Goal: Navigation & Orientation: Understand site structure

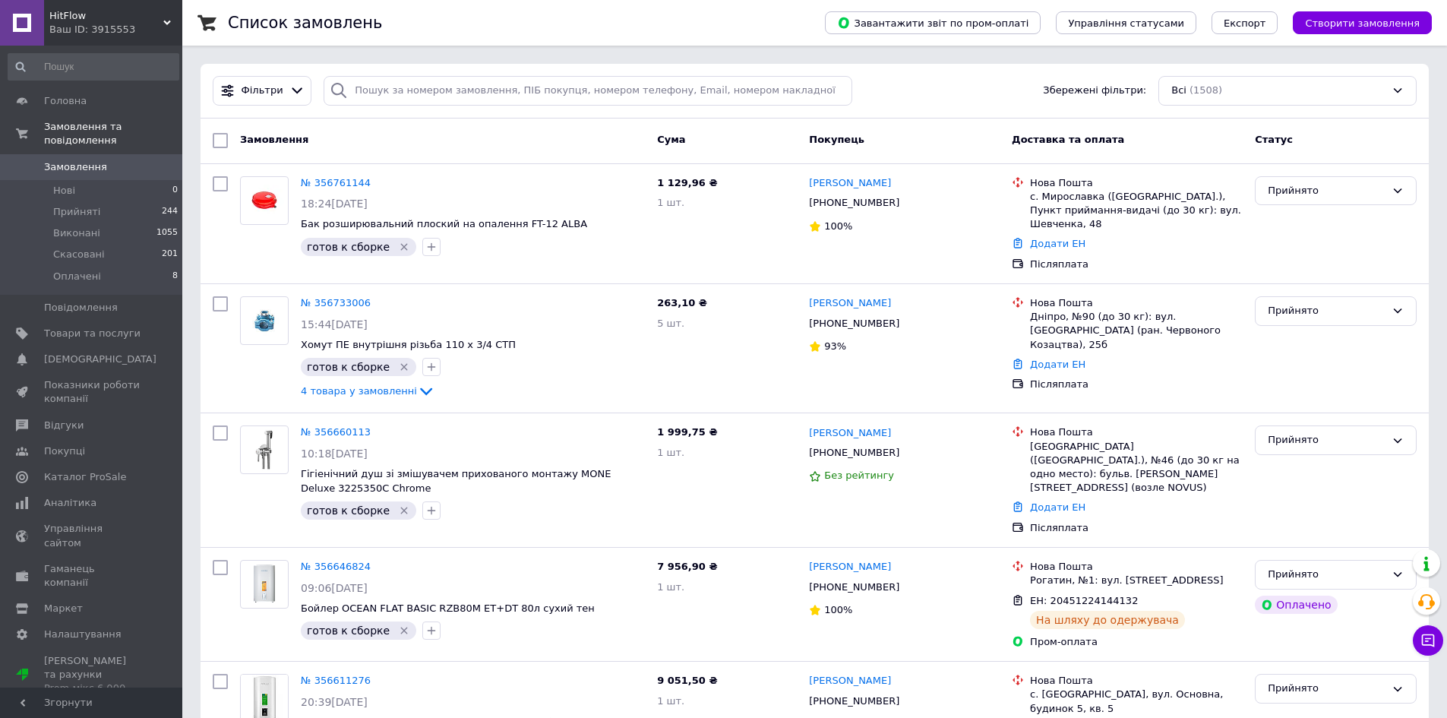
click at [72, 13] on span "HitFlow" at bounding box center [106, 16] width 114 height 14
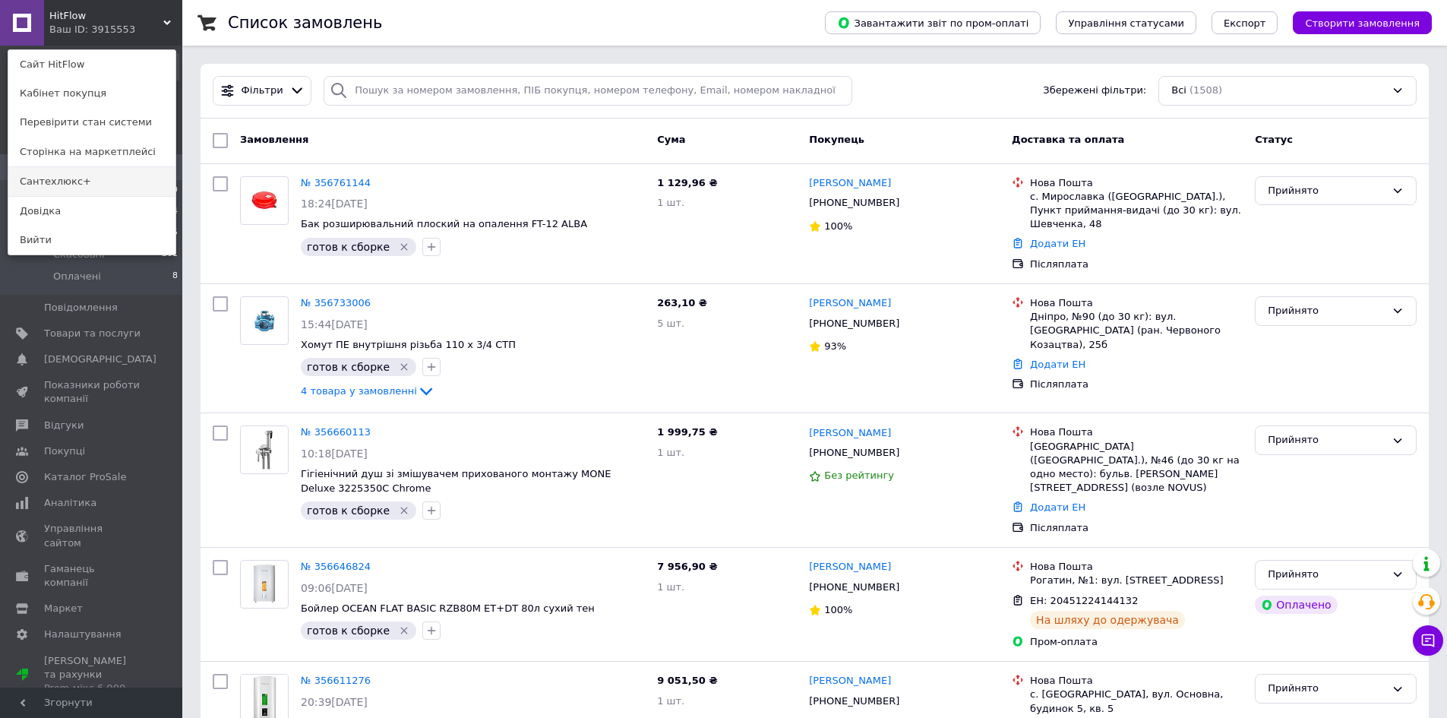
click at [94, 184] on link "Сантехлюкс+" at bounding box center [91, 181] width 167 height 29
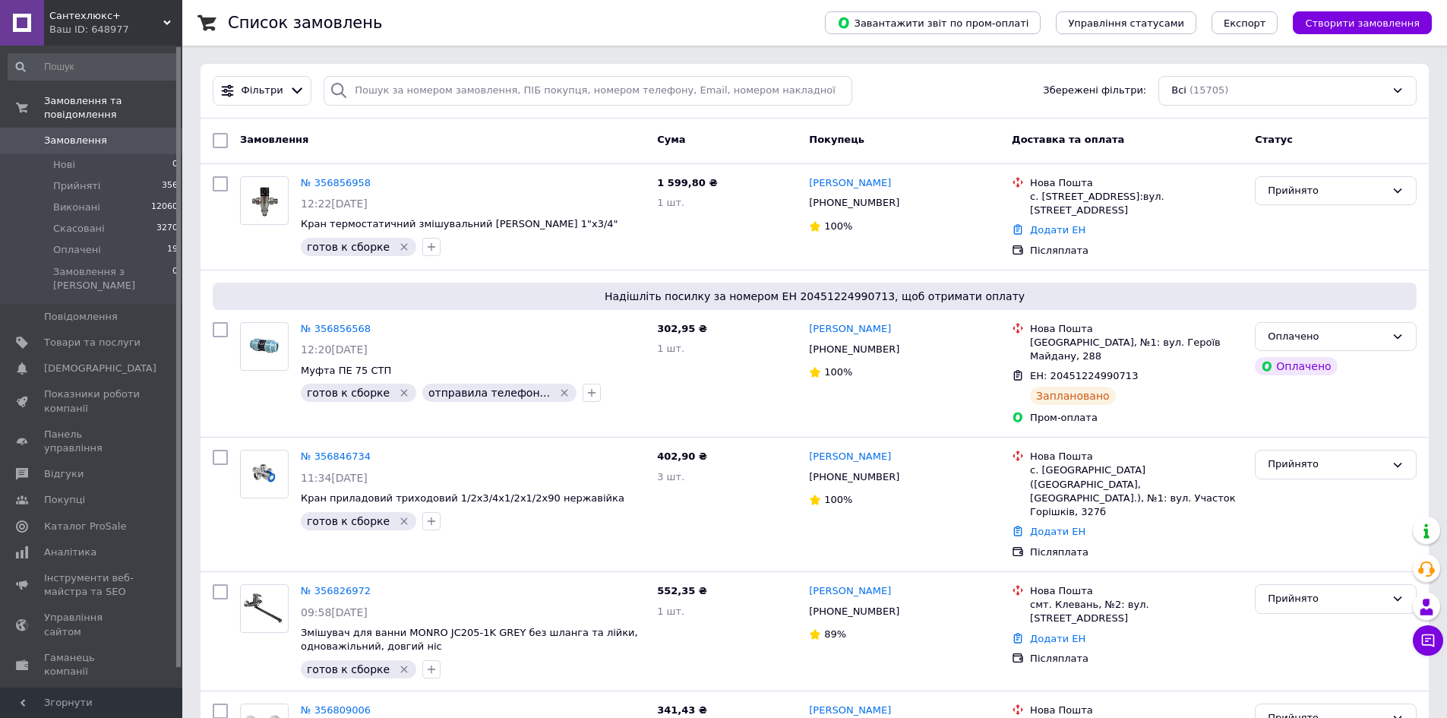
click at [72, 9] on span "Сантехлюкс+" at bounding box center [106, 16] width 114 height 14
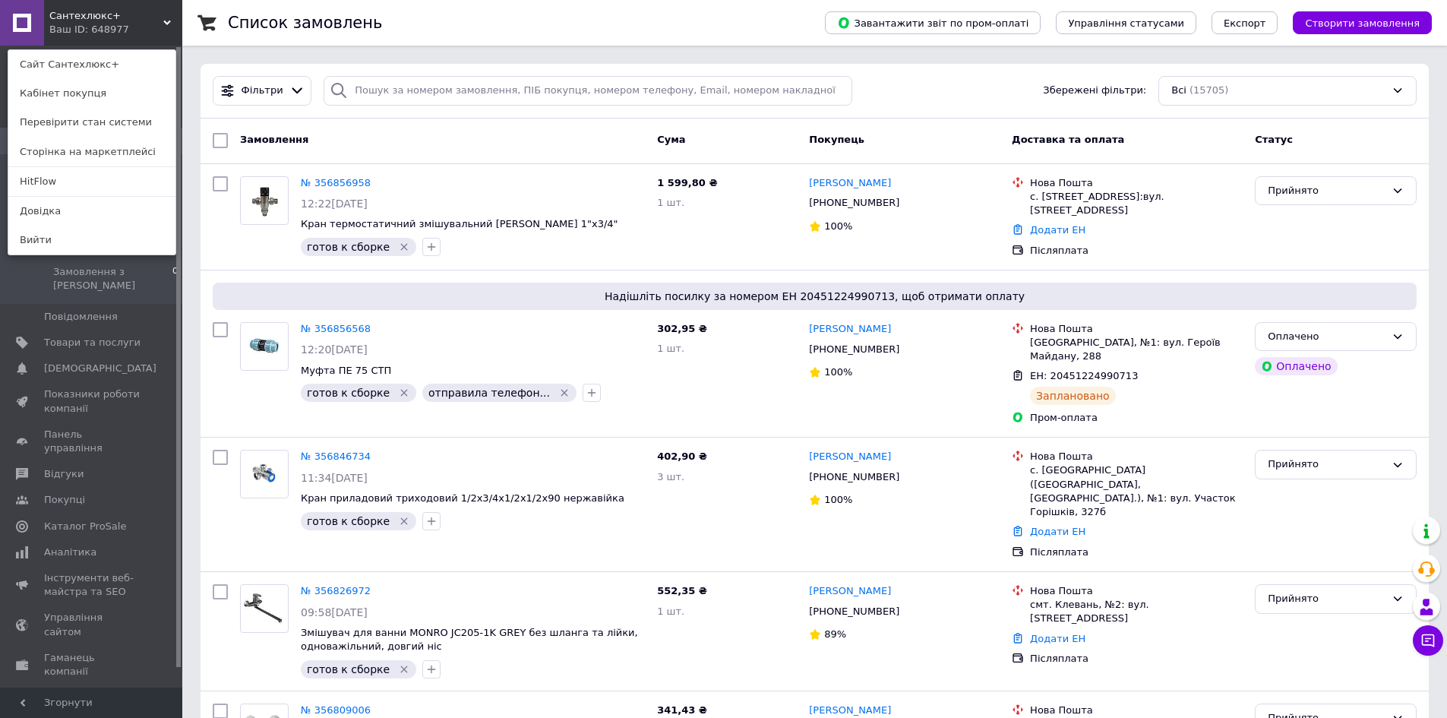
click at [46, 166] on ul "Сайт Сантехлюкс+ Кабінет покупця Перевірити стан системи Сторінка на маркетплей…" at bounding box center [92, 152] width 169 height 206
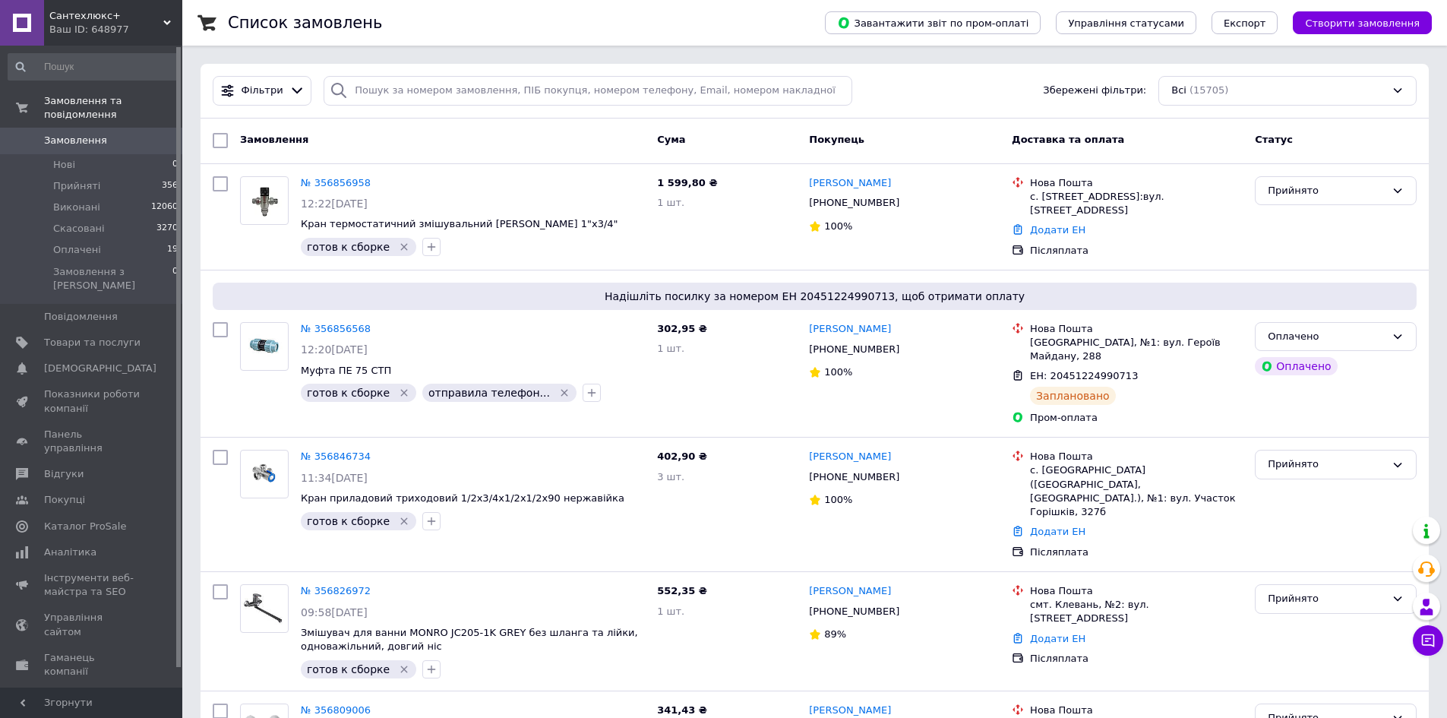
click at [106, 21] on span "Сантехлюкс+" at bounding box center [106, 16] width 114 height 14
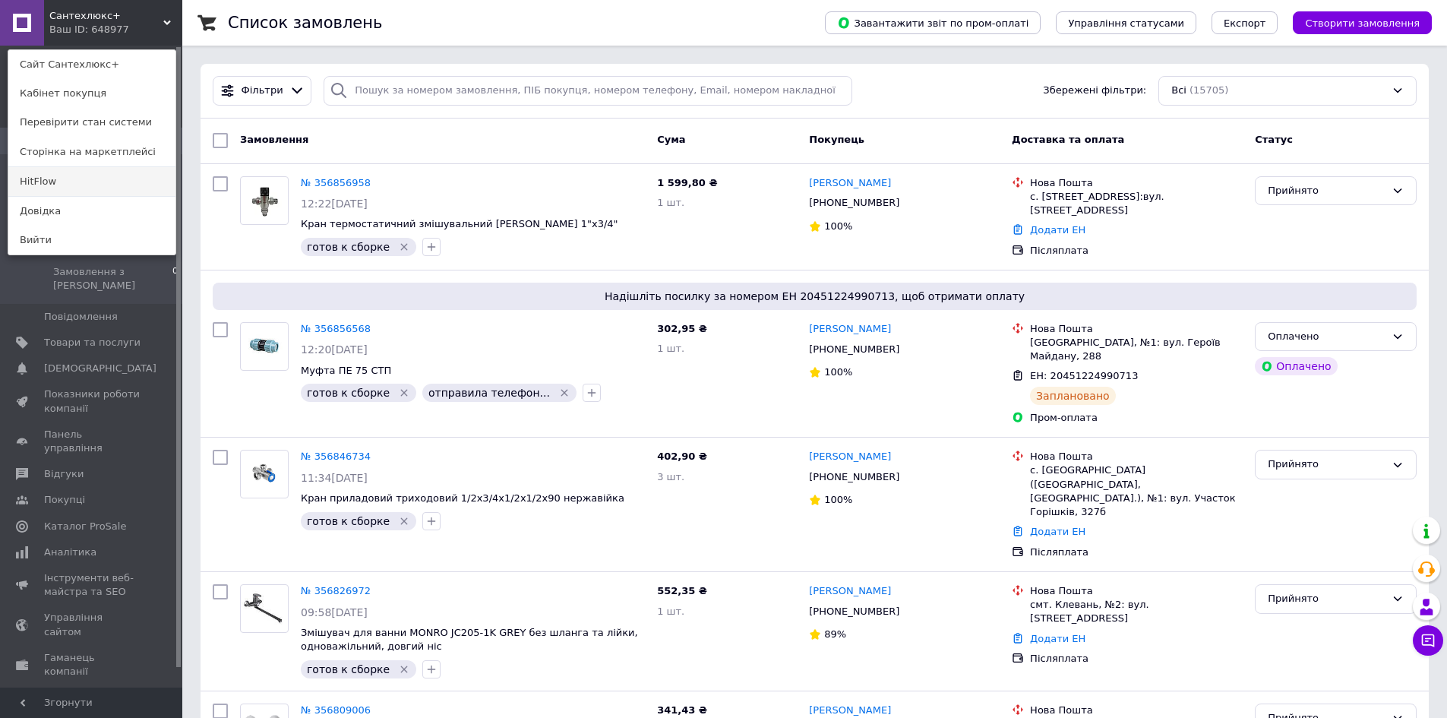
click at [71, 171] on link "HitFlow" at bounding box center [91, 181] width 167 height 29
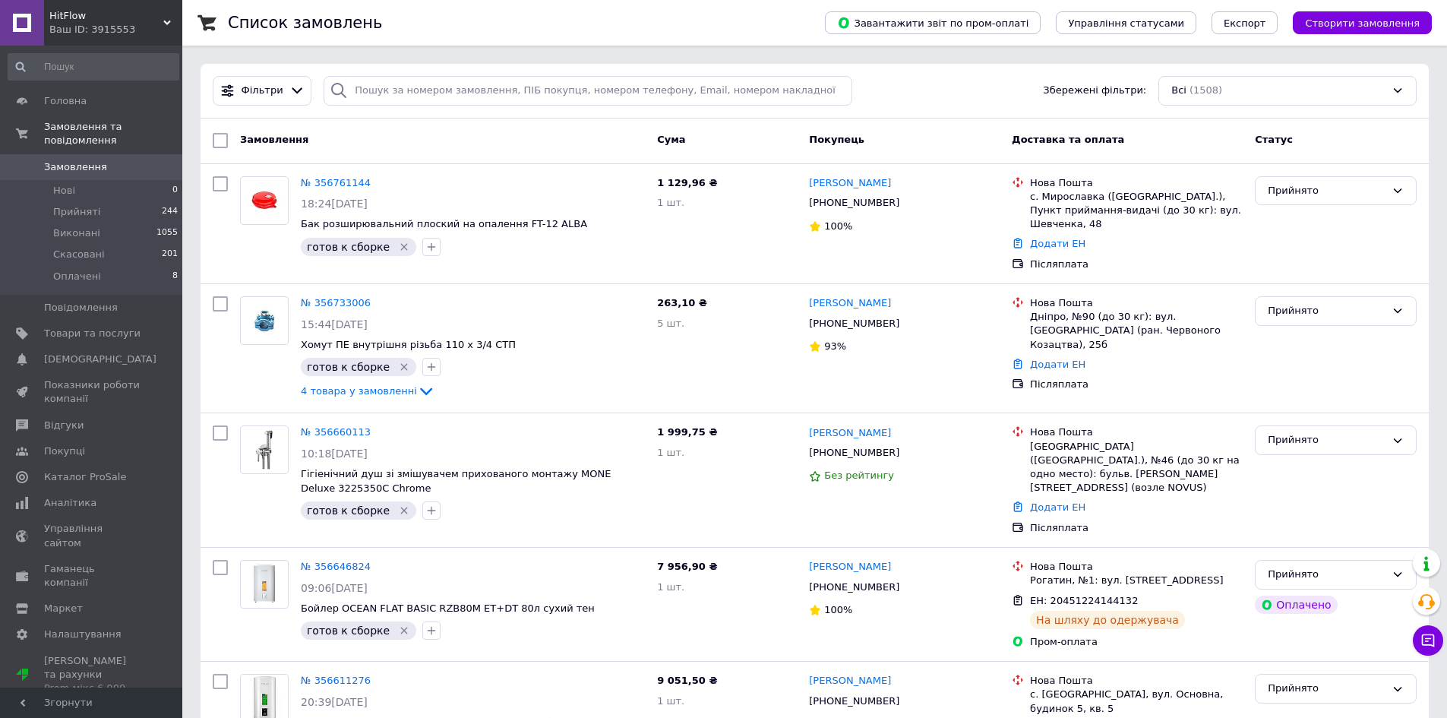
click at [39, 21] on link at bounding box center [22, 23] width 44 height 46
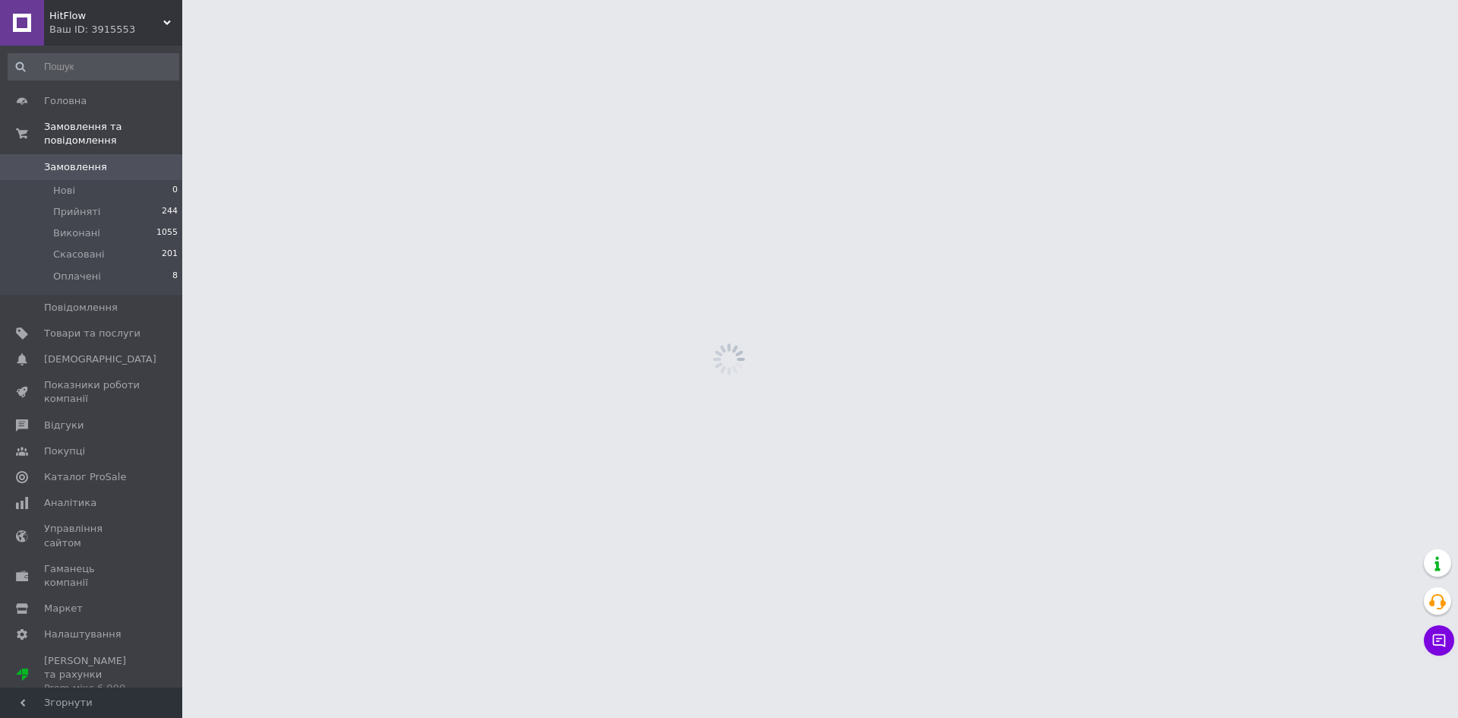
click at [103, 33] on div "Ваш ID: 3915553" at bounding box center [115, 30] width 133 height 14
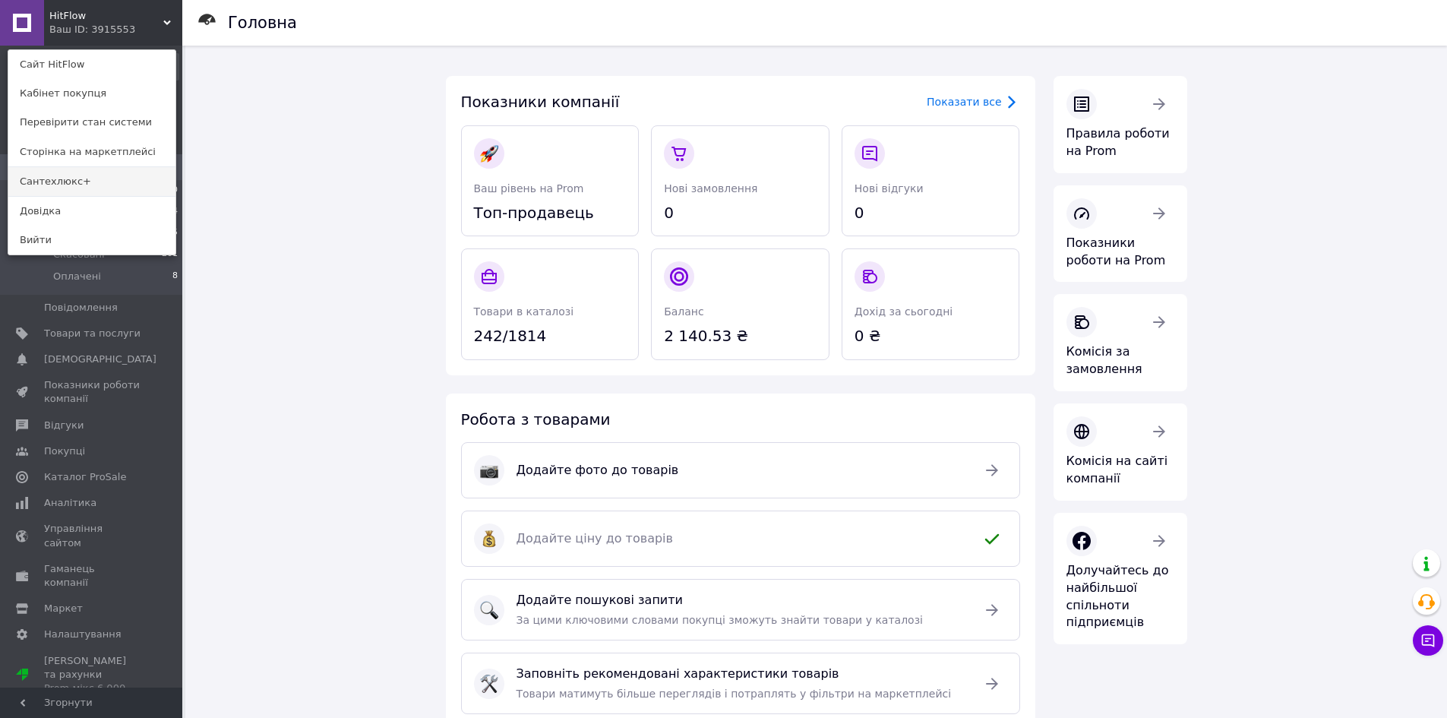
click at [93, 186] on link "Сантехлюкс+" at bounding box center [91, 181] width 167 height 29
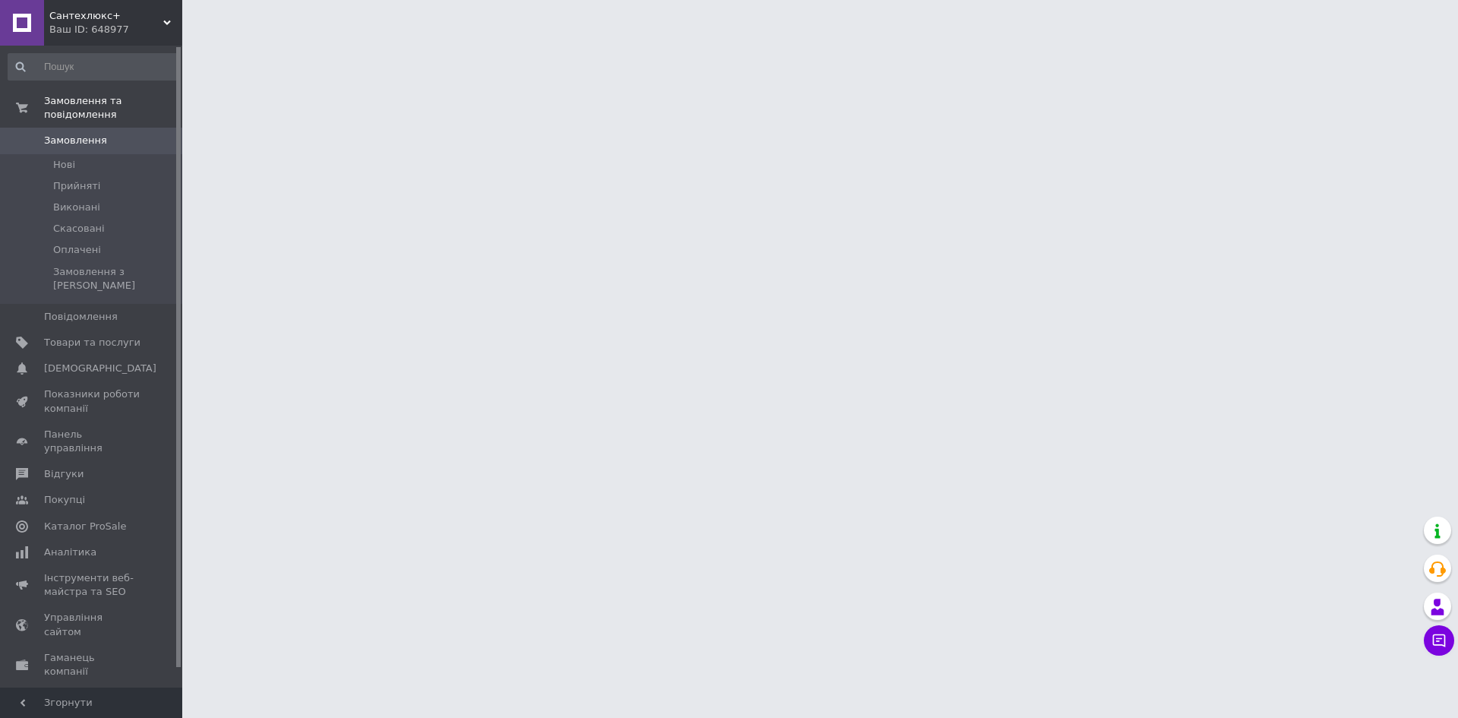
click at [31, 36] on link at bounding box center [22, 23] width 44 height 46
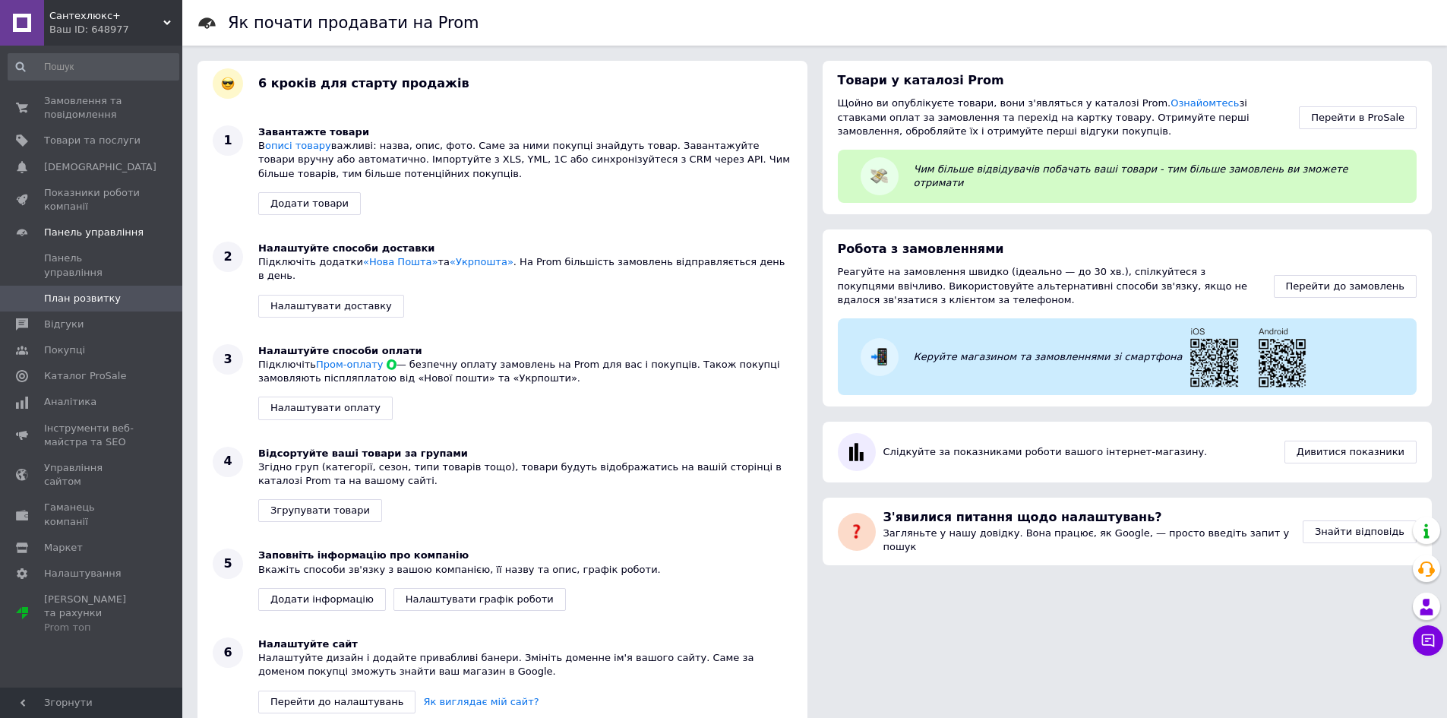
click at [28, 20] on link at bounding box center [22, 23] width 44 height 46
click at [80, 106] on span "Замовлення та повідомлення" at bounding box center [92, 107] width 96 height 27
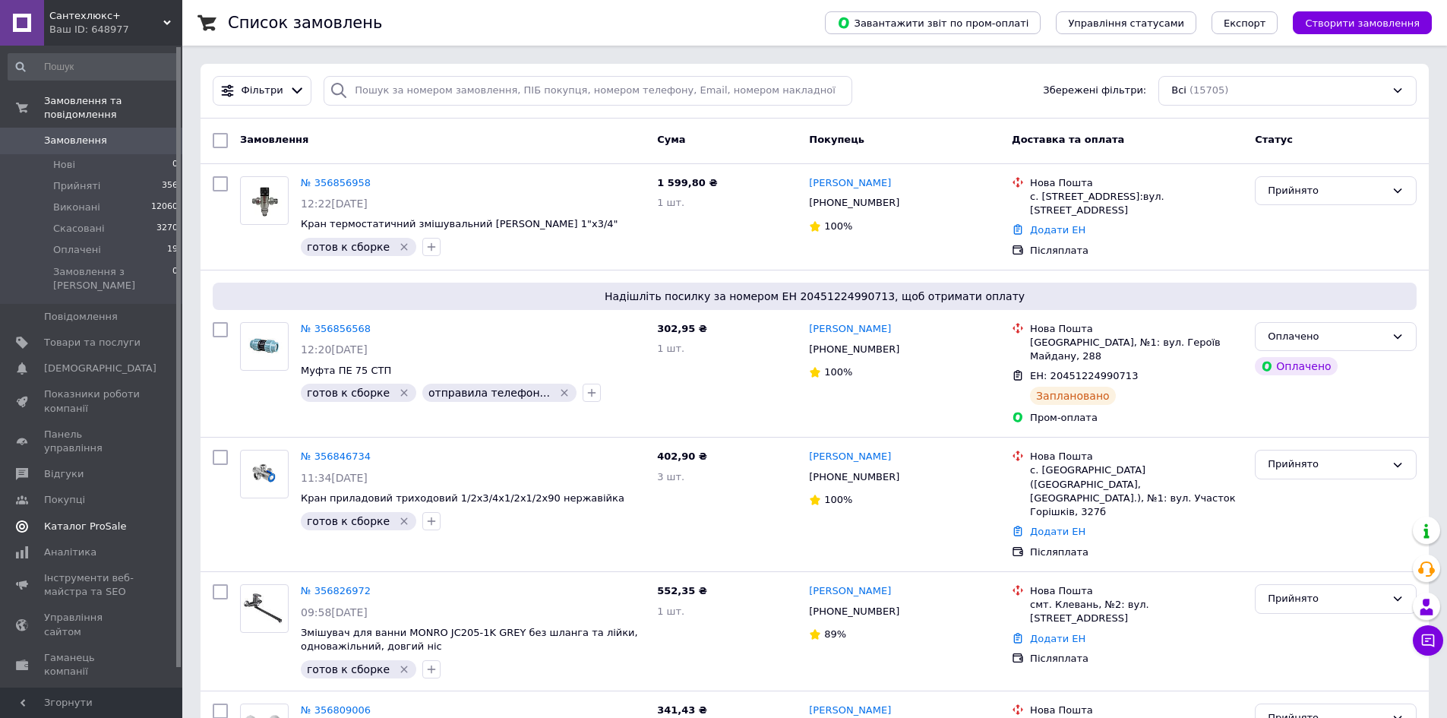
click at [77, 519] on span "Каталог ProSale" at bounding box center [85, 526] width 82 height 14
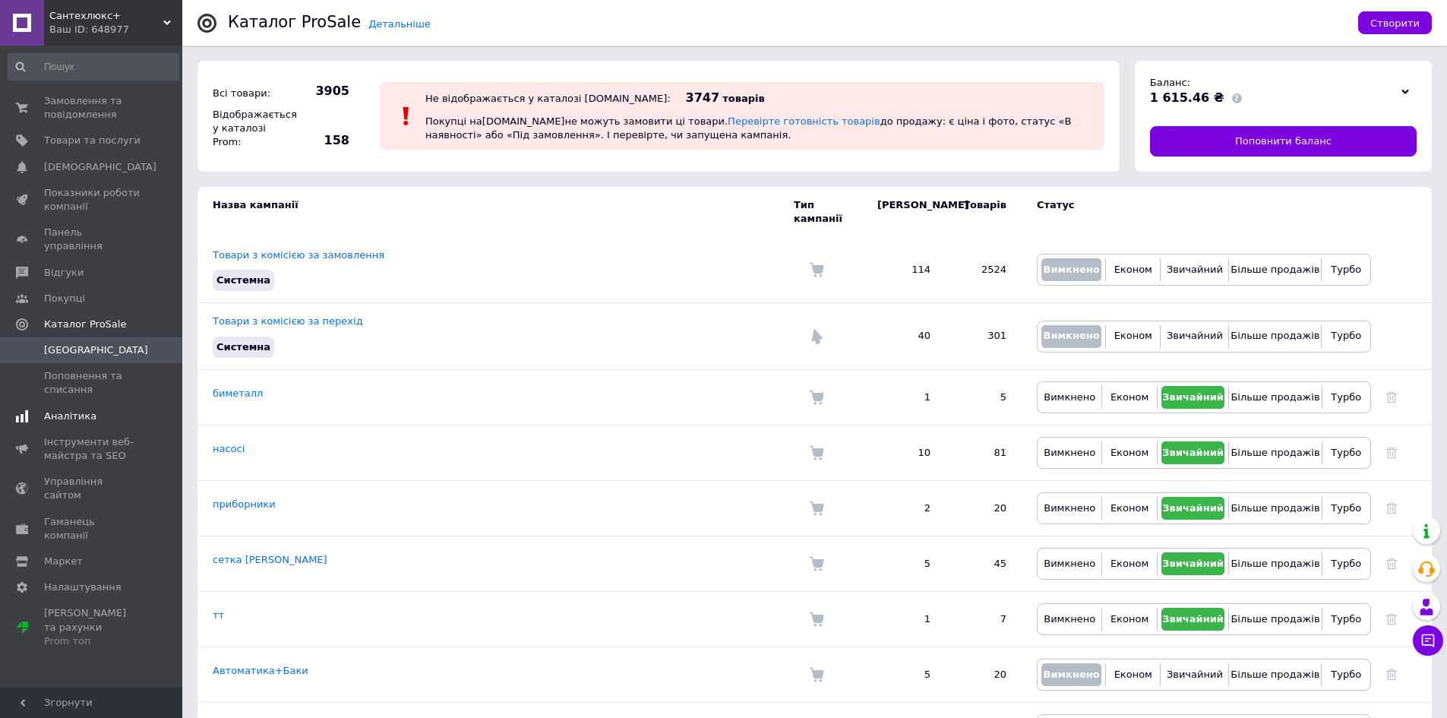
click at [77, 409] on span "Аналітика" at bounding box center [70, 416] width 52 height 14
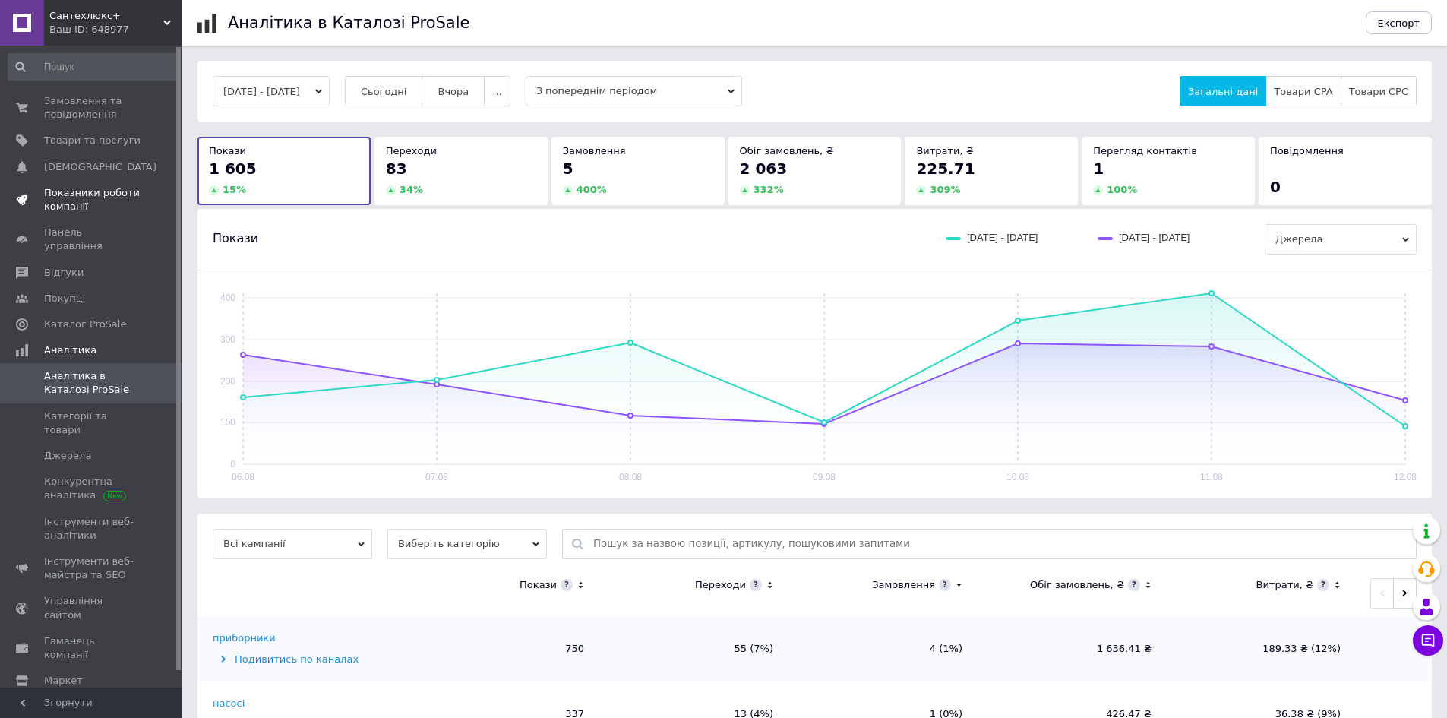
click at [80, 202] on span "Показники роботи компанії" at bounding box center [92, 199] width 96 height 27
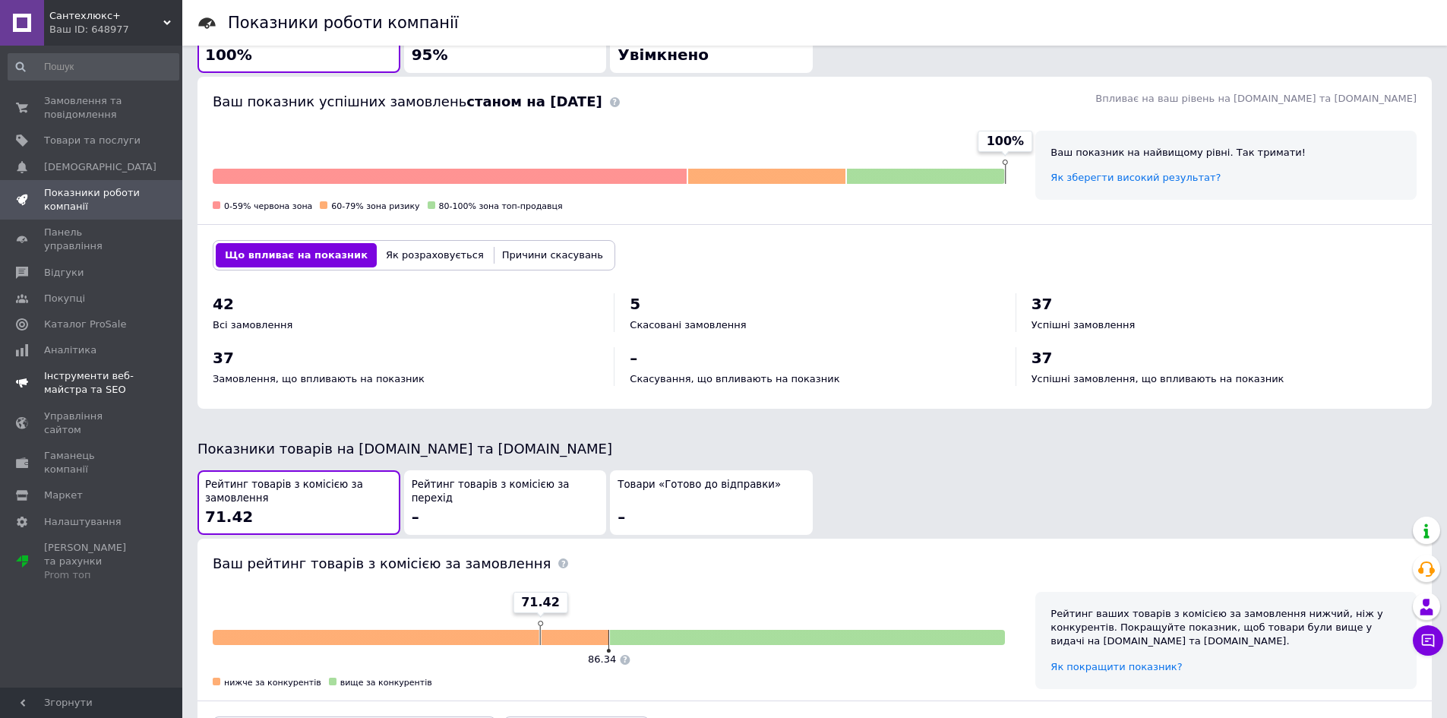
scroll to position [387, 0]
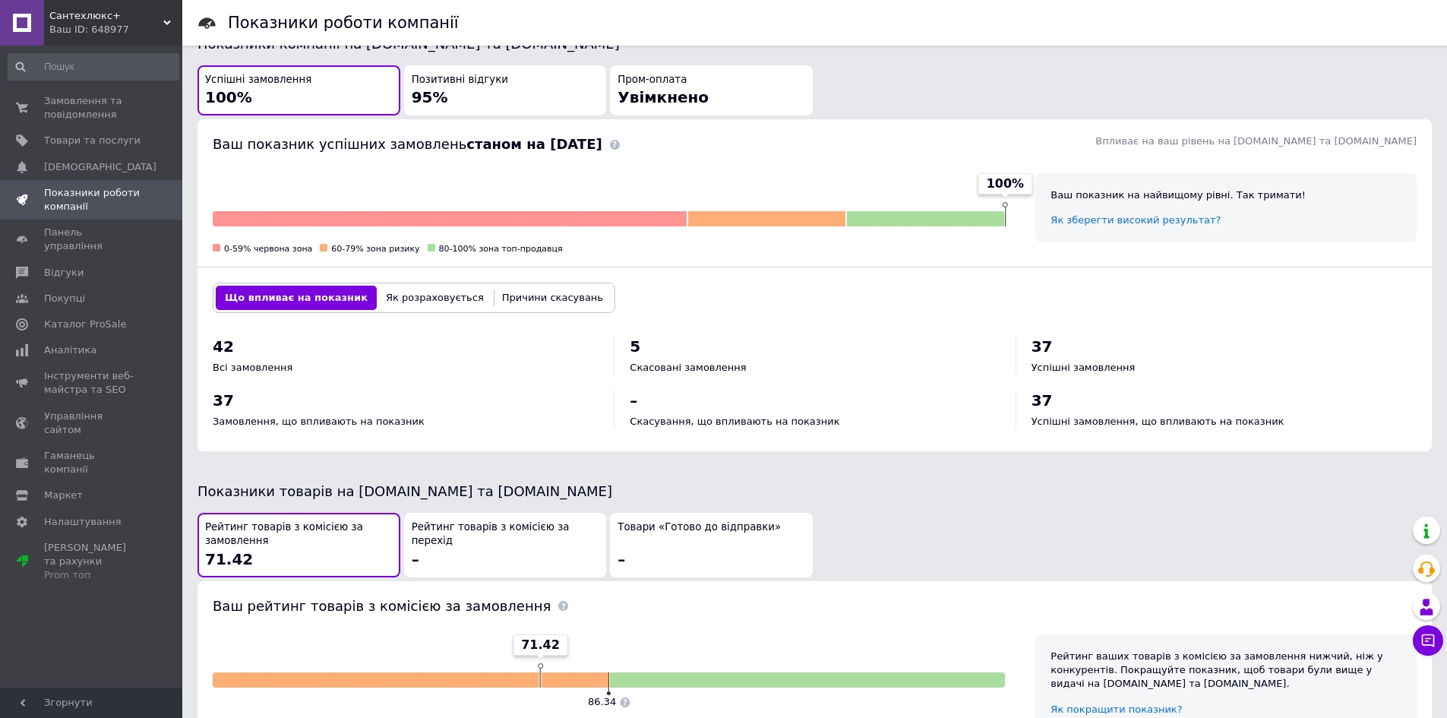
click at [90, 30] on div "Ваш ID: 648977" at bounding box center [115, 30] width 133 height 14
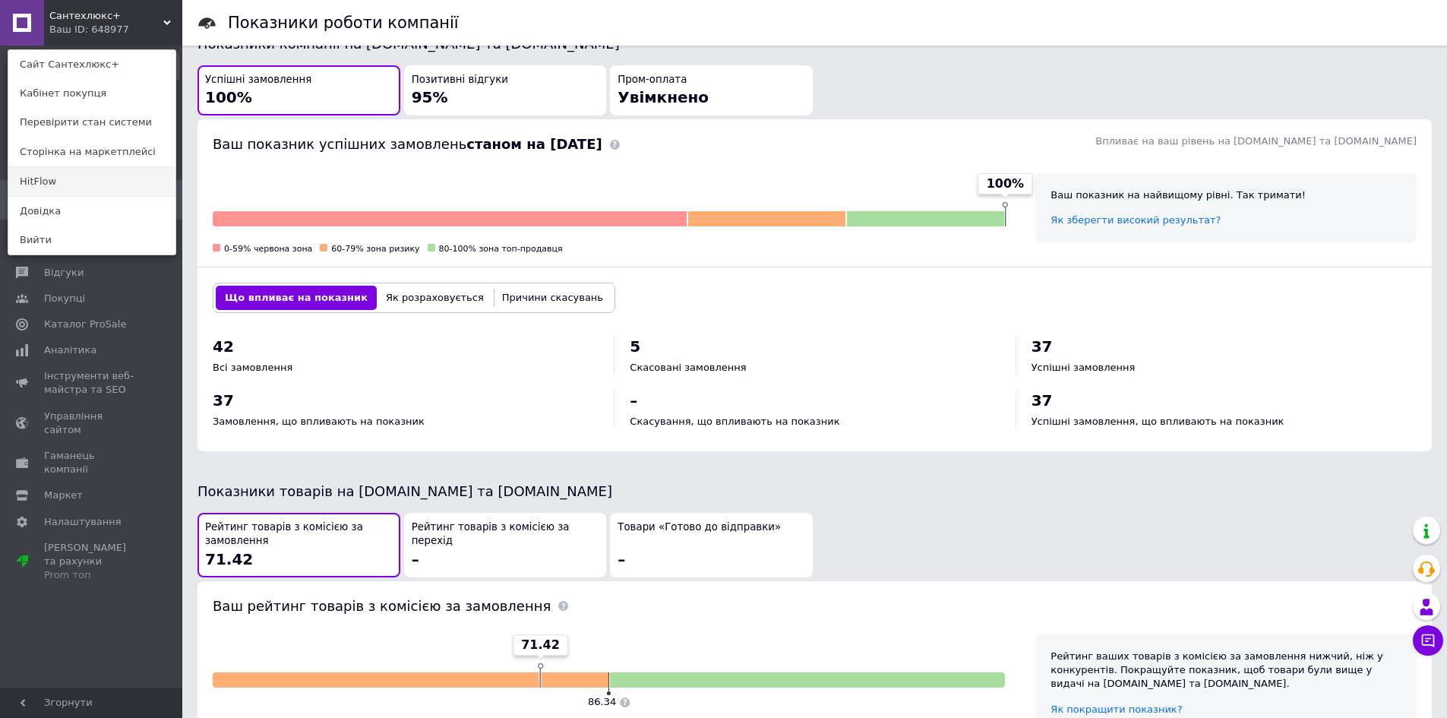
click at [138, 168] on link "HitFlow" at bounding box center [91, 181] width 167 height 29
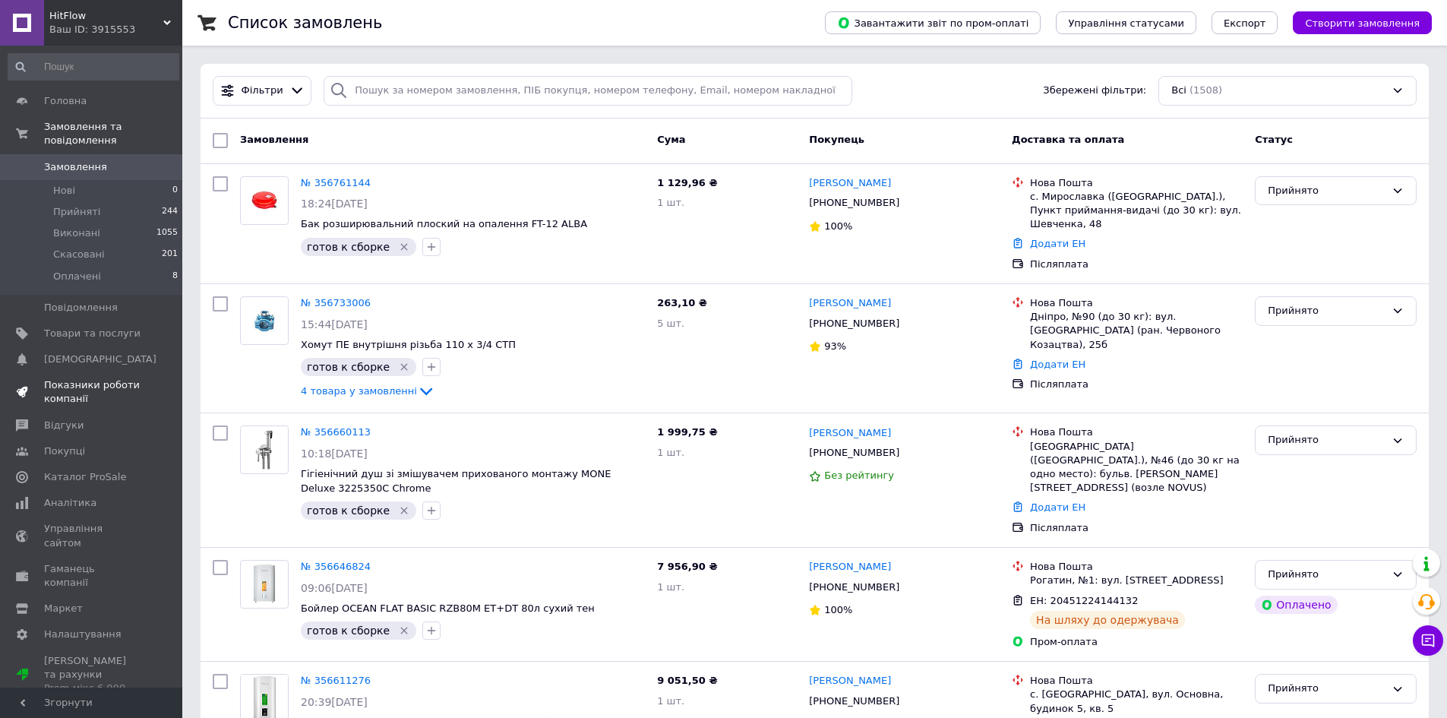
click at [82, 384] on span "Показники роботи компанії" at bounding box center [92, 391] width 96 height 27
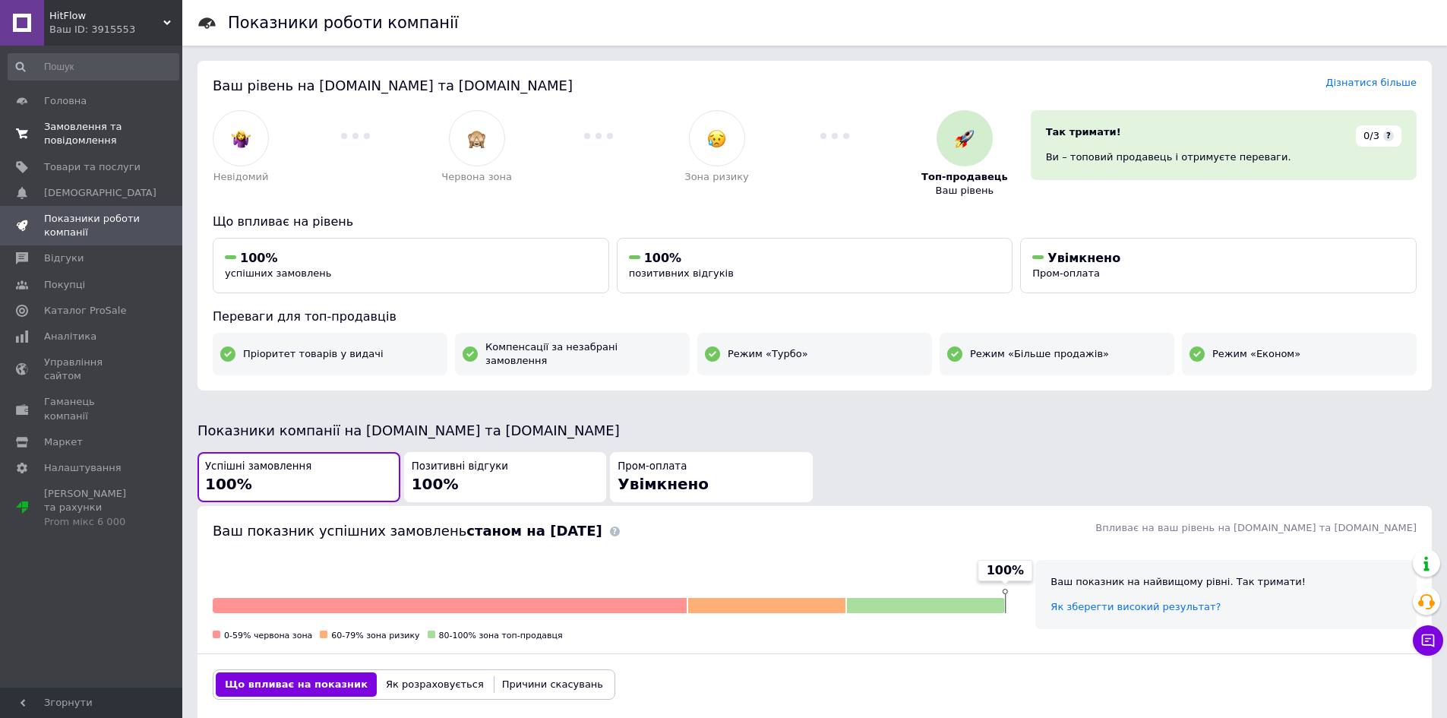
click at [107, 129] on span "Замовлення та повідомлення" at bounding box center [92, 133] width 96 height 27
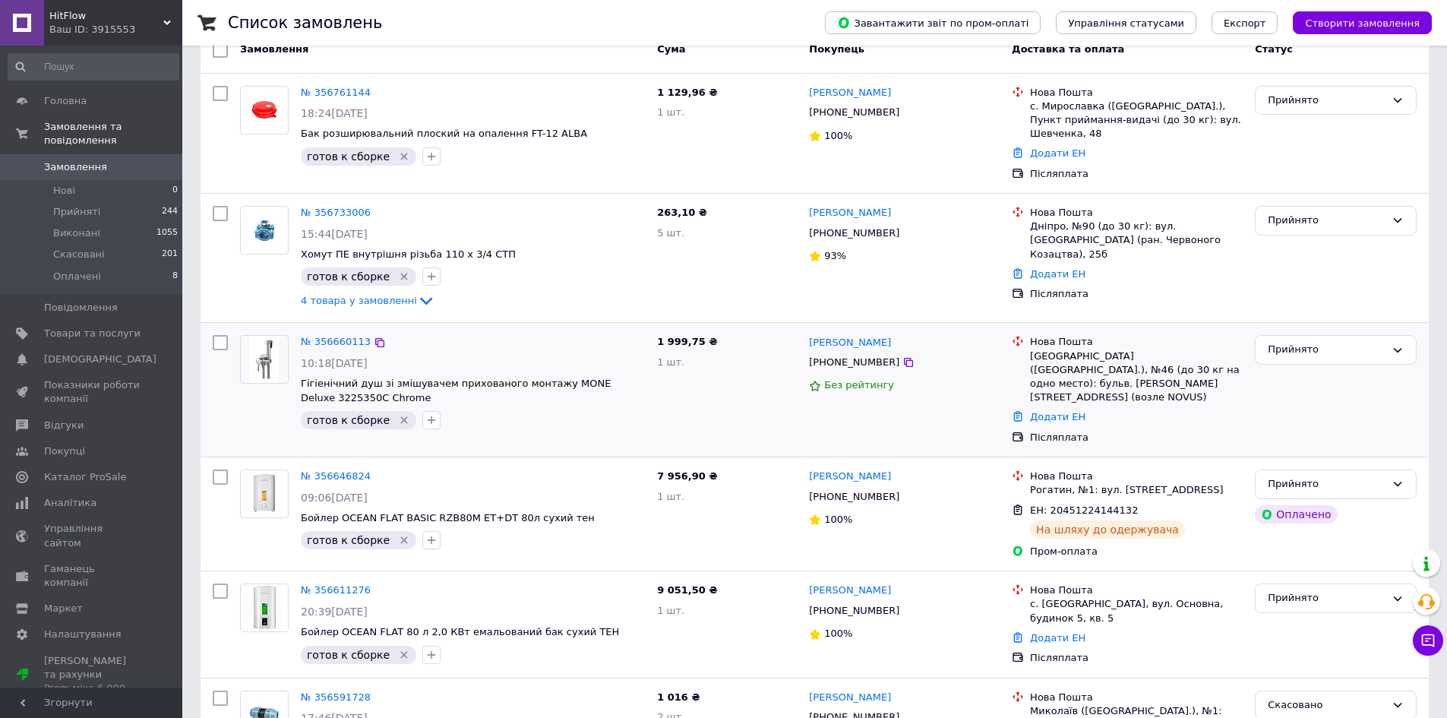
scroll to position [228, 0]
